Goal: Information Seeking & Learning: Understand process/instructions

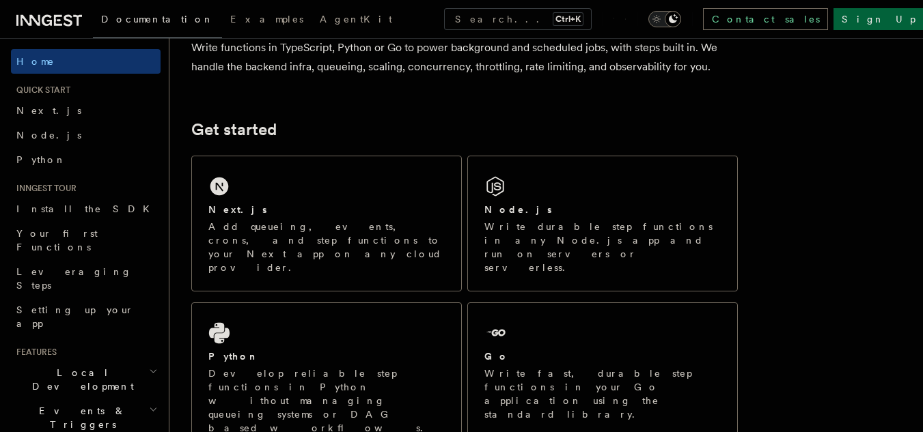
scroll to position [129, 0]
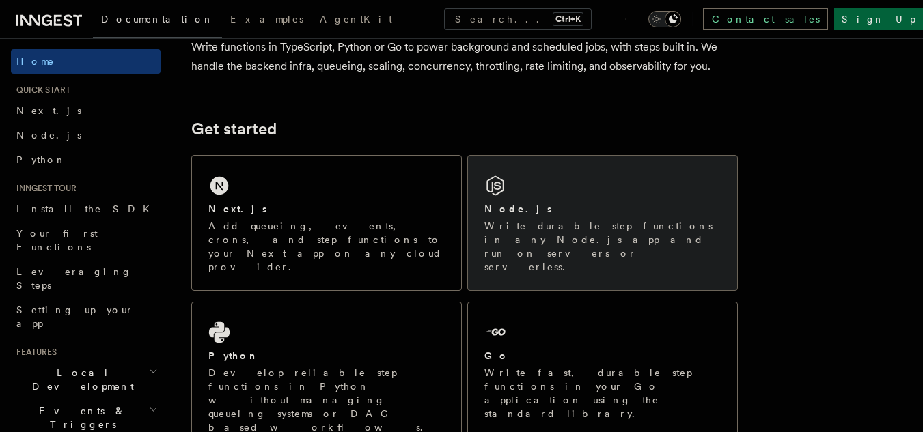
click at [550, 223] on p "Write durable step functions in any Node.js app and run on servers or serverles…" at bounding box center [602, 246] width 236 height 55
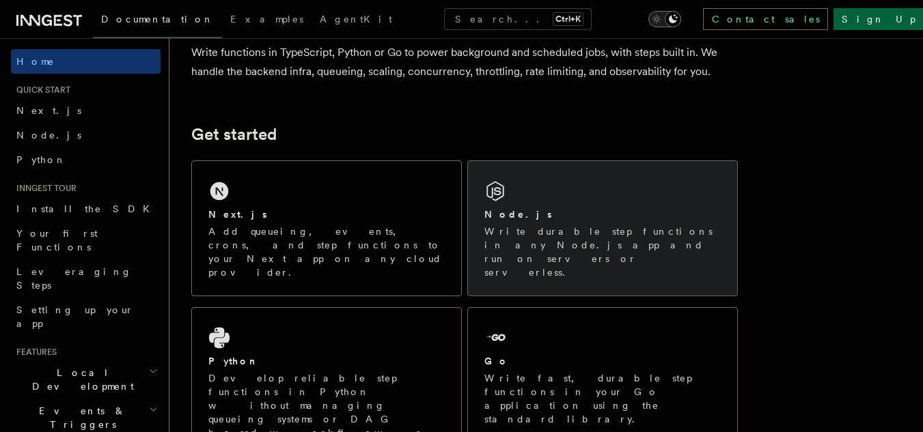
scroll to position [124, 0]
click at [623, 241] on p "Write durable step functions in any Node.js app and run on servers or serverles…" at bounding box center [602, 251] width 236 height 55
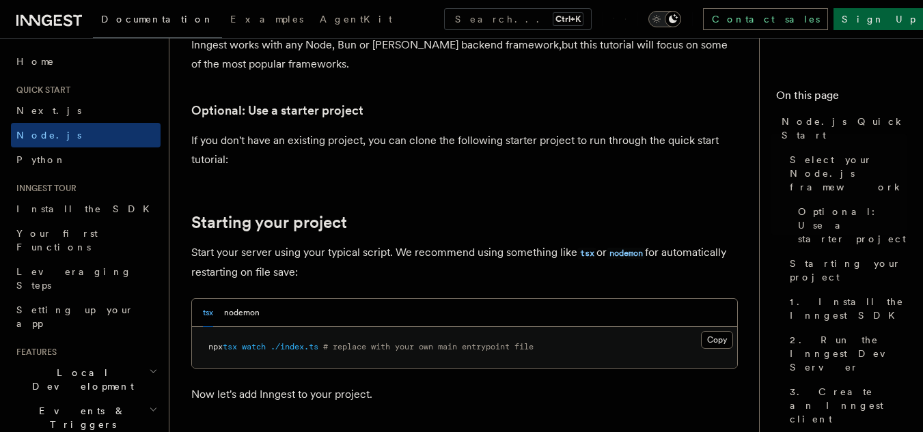
scroll to position [565, 0]
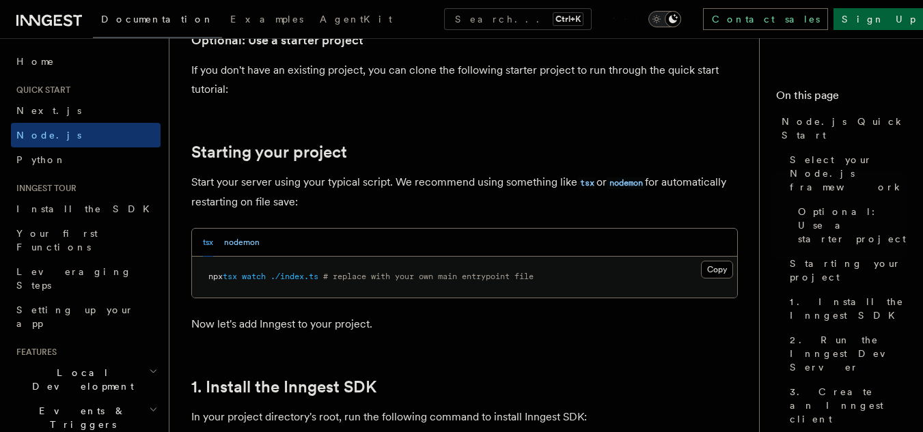
click at [249, 242] on button "nodemon" at bounding box center [242, 243] width 36 height 28
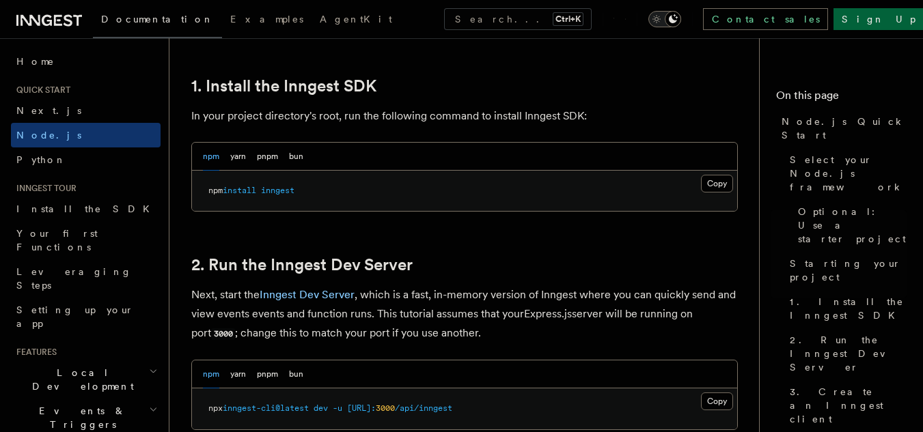
scroll to position [867, 0]
click at [53, 214] on span "Install the SDK" at bounding box center [86, 209] width 141 height 14
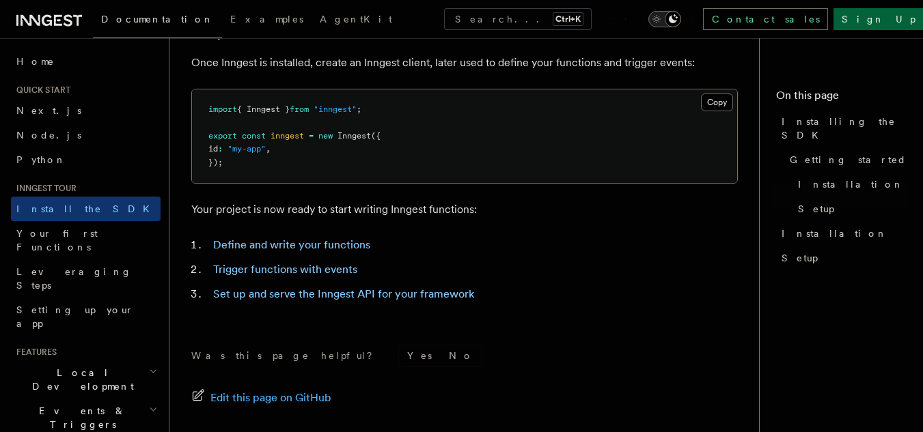
scroll to position [564, 0]
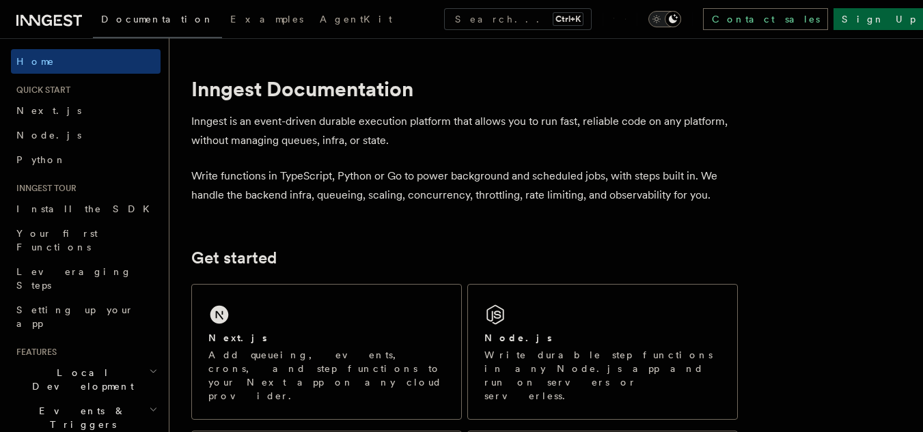
click at [525, 321] on div "Node.js Write durable step functions in any Node.js app and run on servers or s…" at bounding box center [602, 352] width 269 height 135
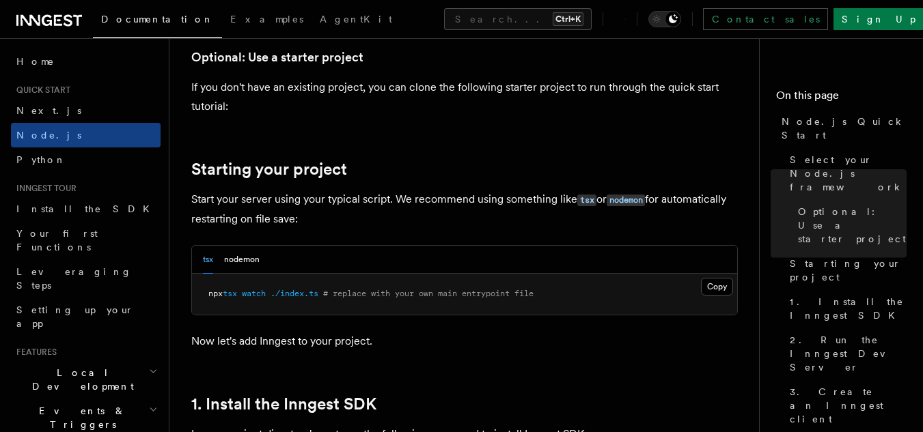
scroll to position [548, 0]
click at [57, 93] on span "Quick start" at bounding box center [40, 90] width 59 height 11
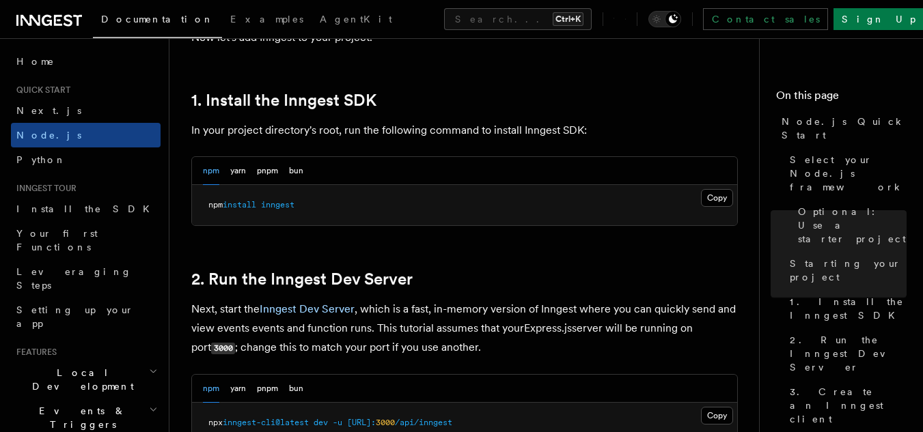
scroll to position [852, 0]
click at [718, 198] on button "Copy Copied" at bounding box center [717, 197] width 32 height 18
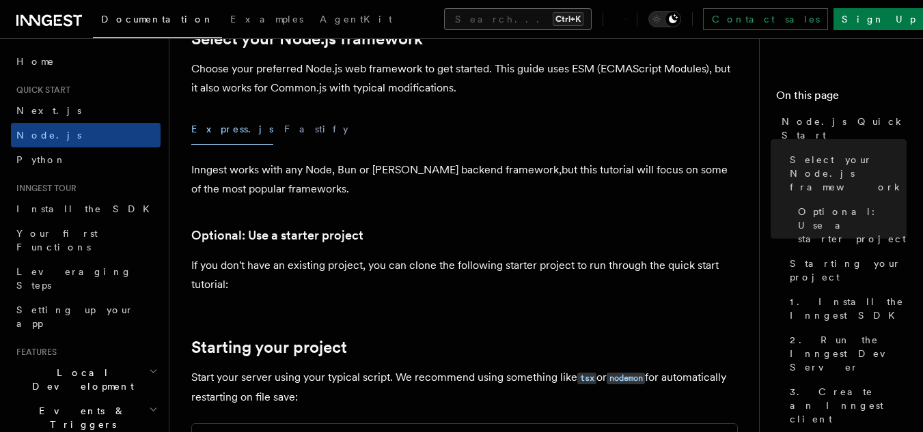
scroll to position [352, 0]
